Goal: Book appointment/travel/reservation

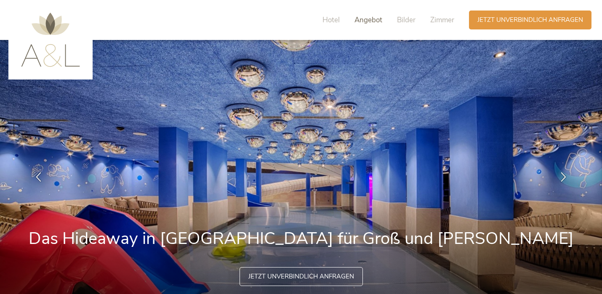
click at [364, 21] on span "Angebot" at bounding box center [369, 20] width 28 height 10
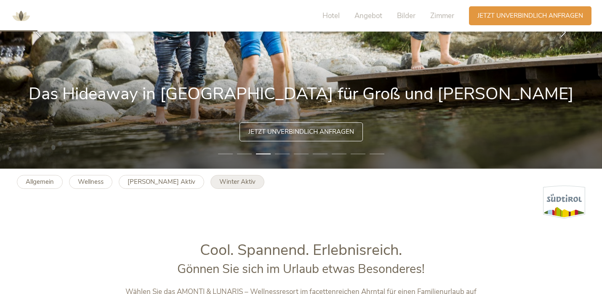
scroll to position [120, 0]
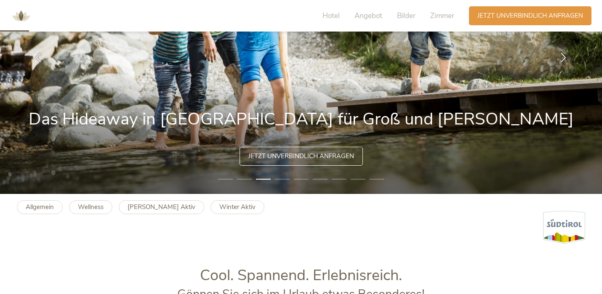
click at [312, 159] on span "Jetzt unverbindlich anfragen" at bounding box center [302, 156] width 106 height 9
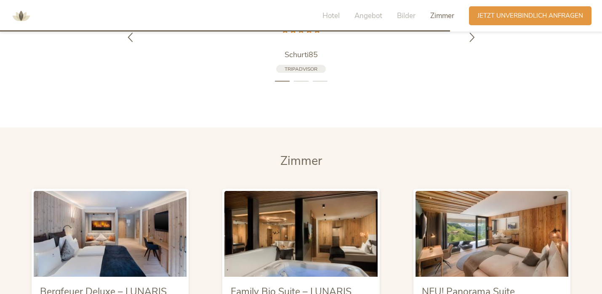
scroll to position [1847, 0]
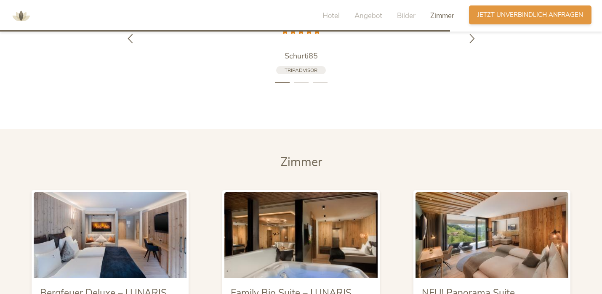
click at [524, 18] on span "Jetzt unverbindlich anfragen" at bounding box center [531, 15] width 106 height 9
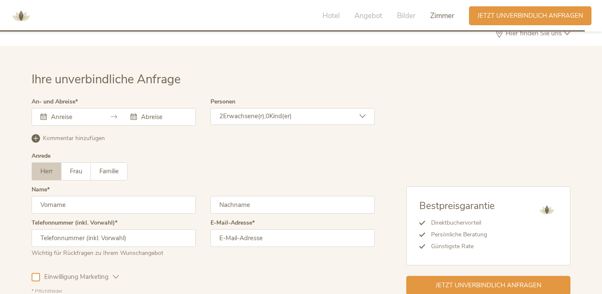
scroll to position [2416, 0]
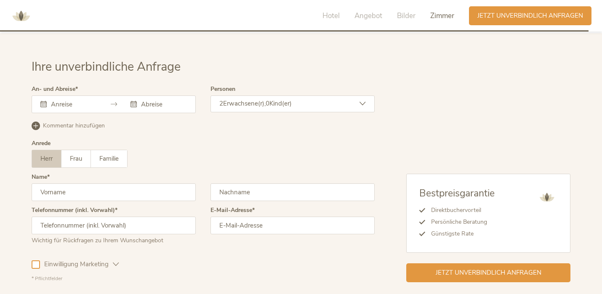
click at [81, 100] on input "text" at bounding box center [73, 104] width 48 height 8
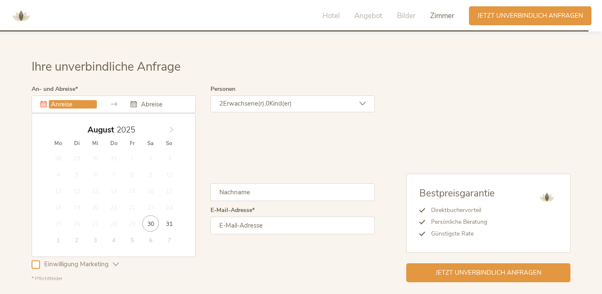
click at [169, 127] on icon at bounding box center [172, 130] width 6 height 6
type input "[DATE]"
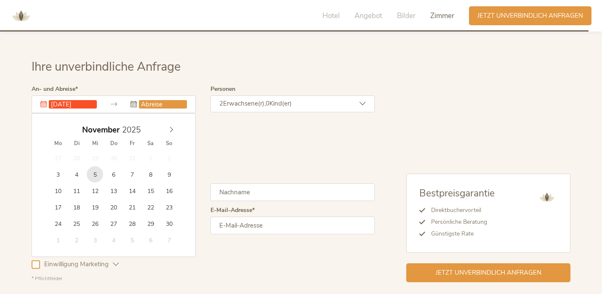
type input "[DATE]"
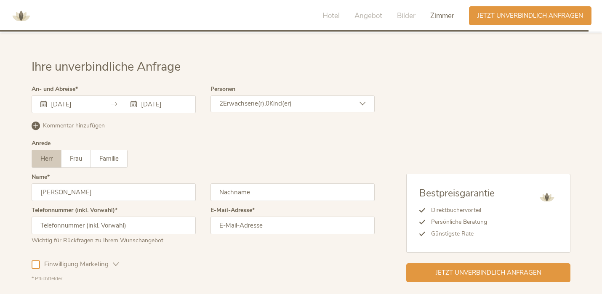
type input "[PERSON_NAME]"
drag, startPoint x: 261, startPoint y: 210, endPoint x: 235, endPoint y: 208, distance: 26.2
click at [235, 217] on input "[EMAIL_ADDRESS][DOMAIN_NAME]" at bounding box center [293, 226] width 164 height 18
type input "[EMAIL_ADDRESS][DOMAIN_NAME]"
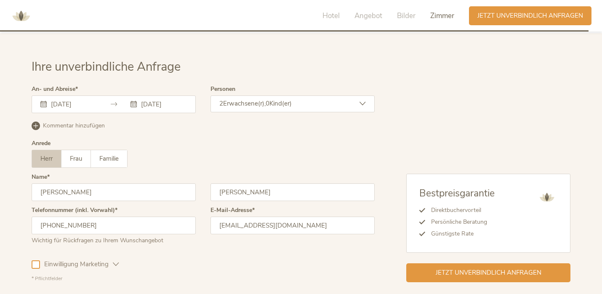
type input "[PHONE_NUMBER]"
click at [361, 101] on icon at bounding box center [363, 104] width 6 height 6
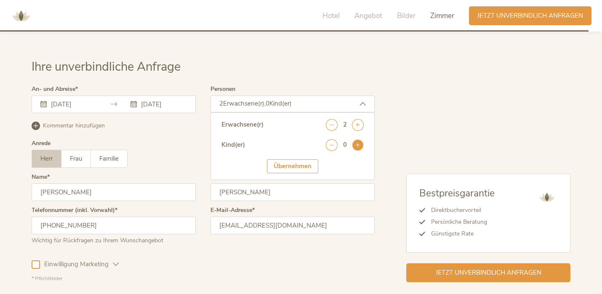
click at [357, 139] on icon at bounding box center [358, 145] width 12 height 12
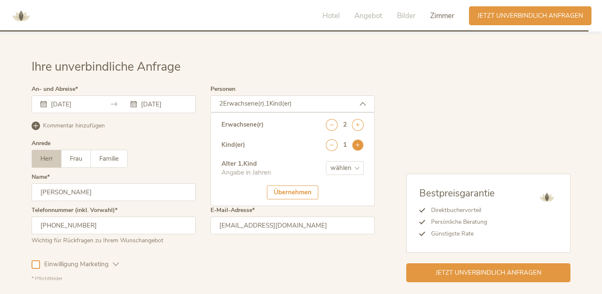
click at [357, 139] on icon at bounding box center [358, 145] width 12 height 12
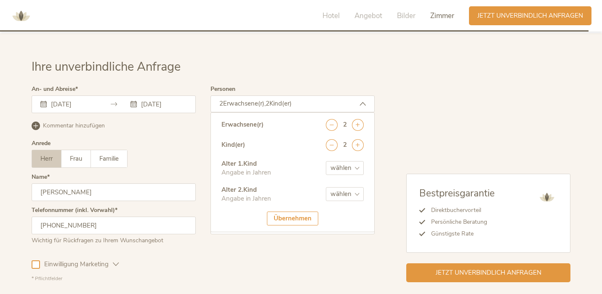
select select "3"
select select "6"
click at [301, 212] on div "Übernehmen" at bounding box center [292, 219] width 51 height 14
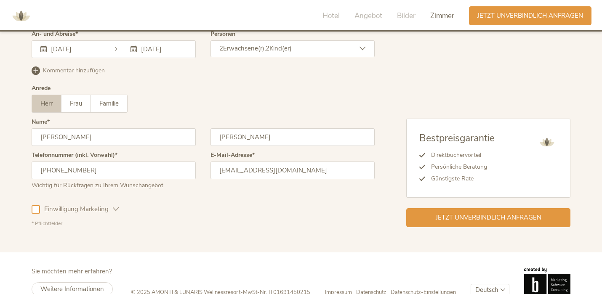
scroll to position [2471, 0]
click at [450, 213] on span "Jetzt unverbindlich anfragen" at bounding box center [489, 217] width 106 height 9
